Goal: Task Accomplishment & Management: Manage account settings

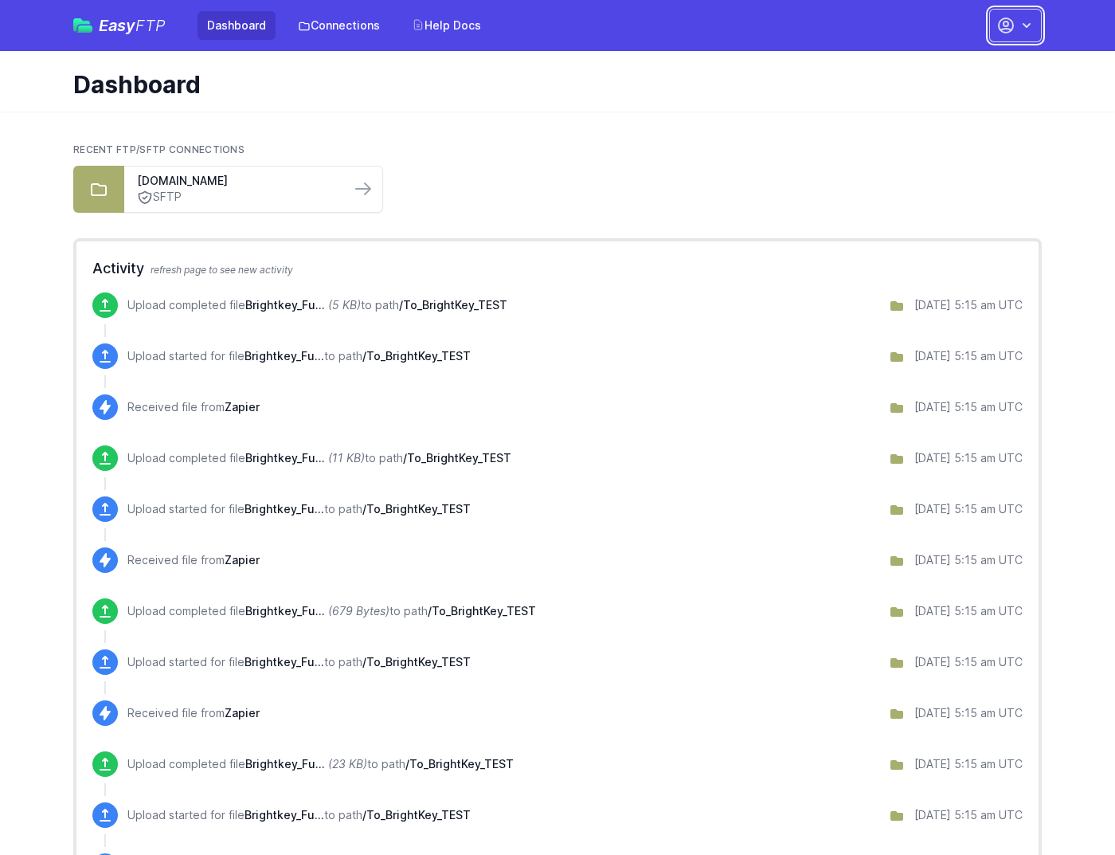
click at [989, 24] on button "button" at bounding box center [1015, 25] width 53 height 33
click at [889, 52] on link "Account Settings" at bounding box center [965, 66] width 153 height 29
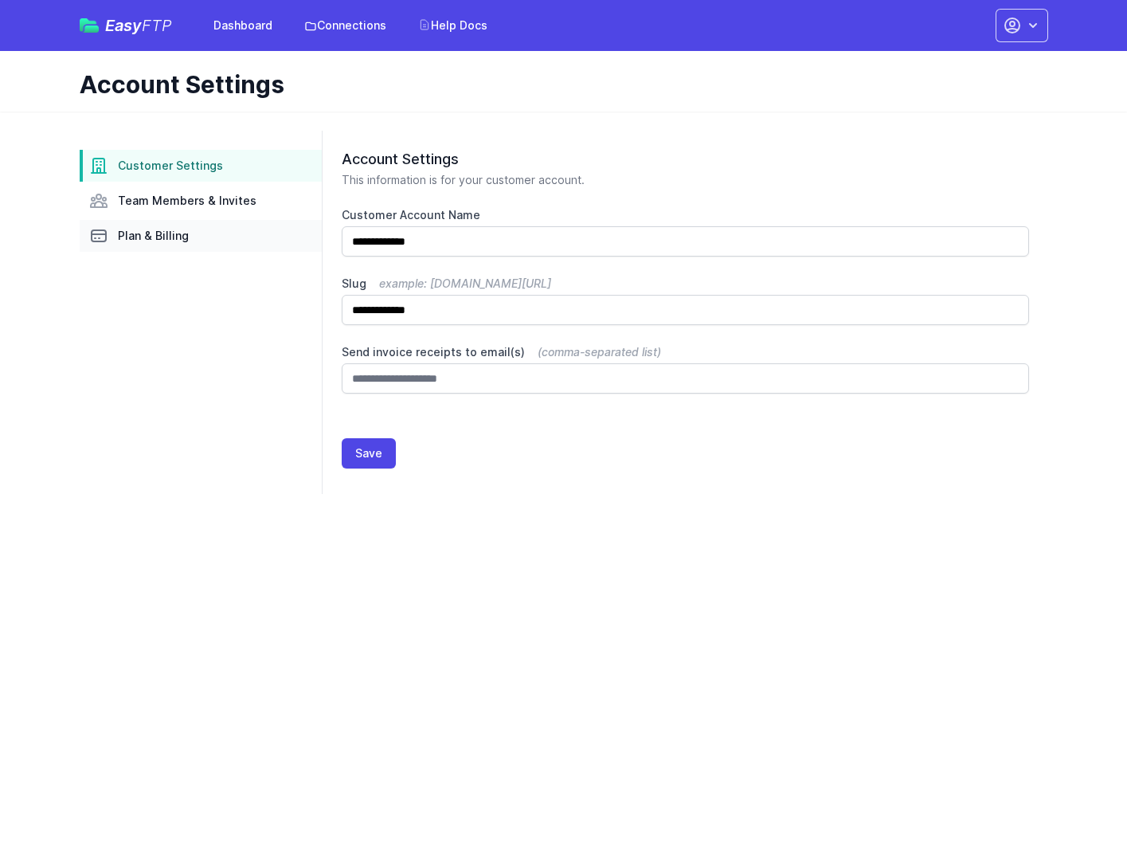
click at [189, 228] on span "Plan & Billing" at bounding box center [153, 236] width 71 height 16
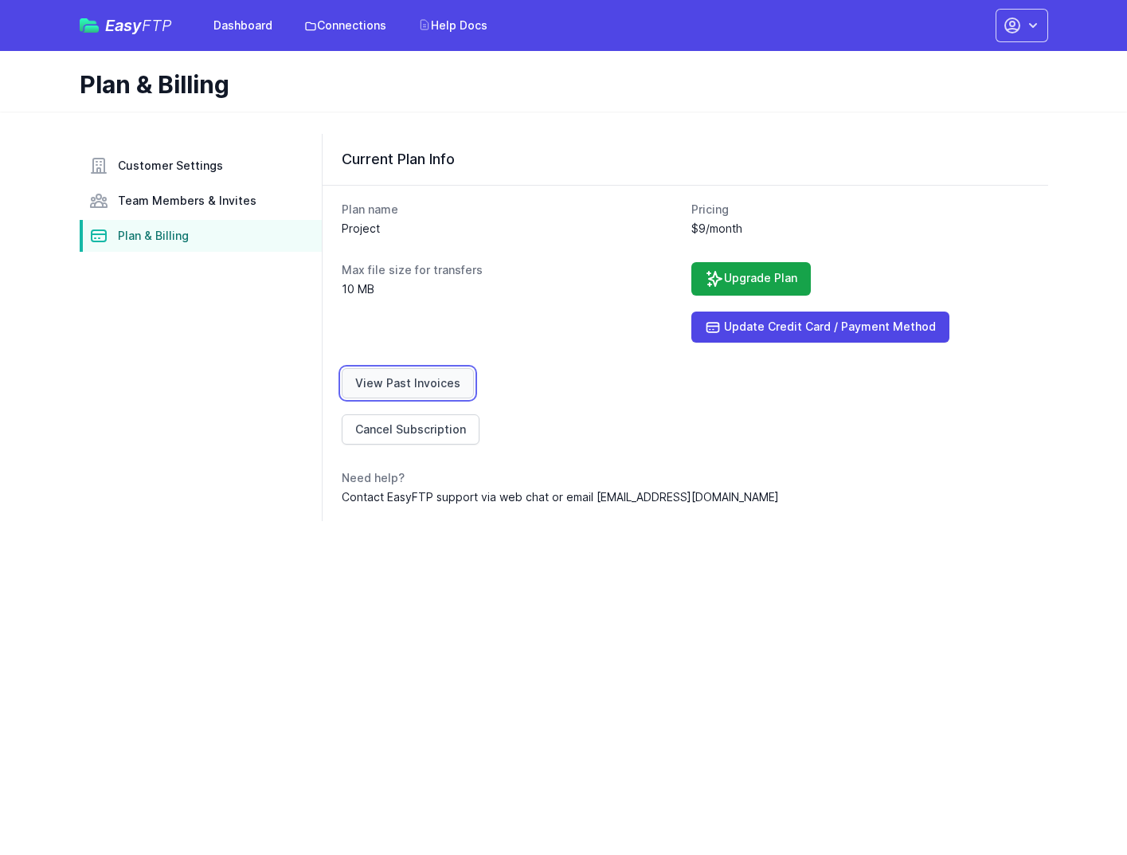
click at [437, 368] on link "View Past Invoices" at bounding box center [408, 383] width 132 height 30
